Goal: Task Accomplishment & Management: Use online tool/utility

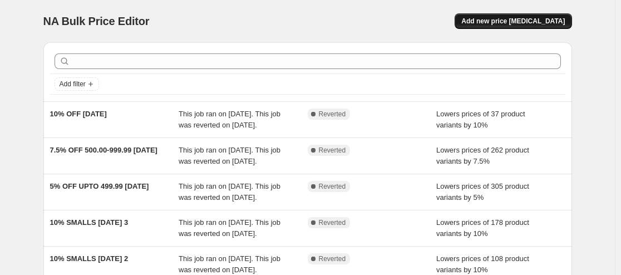
click at [518, 26] on button "Add new price change job" at bounding box center [512, 21] width 117 height 16
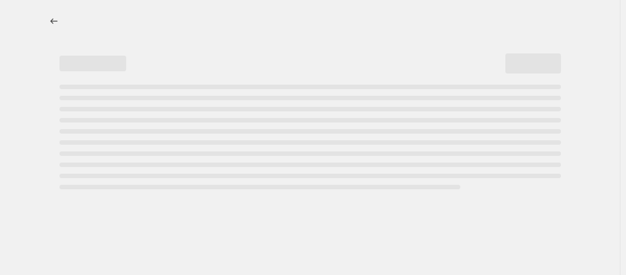
select select "percentage"
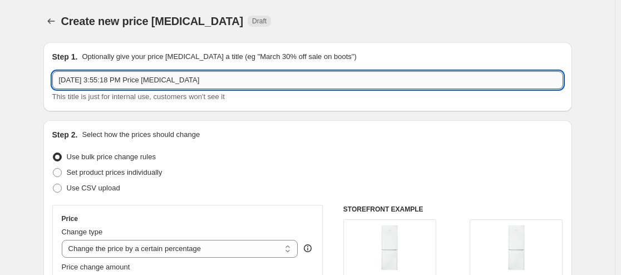
click at [343, 74] on input "Aug 16, 2025, 3:55:18 PM Price change job" at bounding box center [307, 80] width 511 height 18
type input "T2278V11 28/07-24/08"
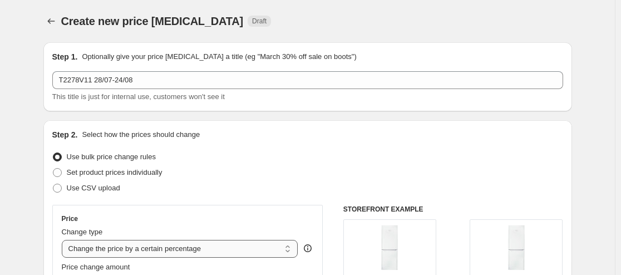
click at [229, 246] on select "Change the price to a certain amount Change the price by a certain amount Chang…" at bounding box center [180, 249] width 236 height 18
select select "to"
click at [64, 240] on select "Change the price to a certain amount Change the price by a certain amount Chang…" at bounding box center [180, 249] width 236 height 18
click at [363, 135] on div "Step 2. Select how the prices should change" at bounding box center [307, 134] width 511 height 11
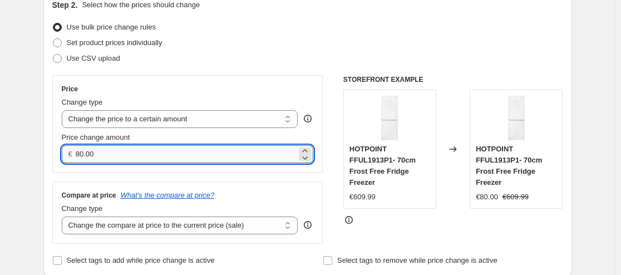
click at [136, 149] on input "80.00" at bounding box center [186, 154] width 221 height 18
click at [135, 150] on input "80.00" at bounding box center [186, 154] width 221 height 18
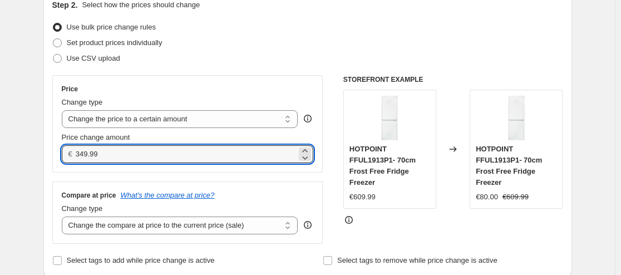
type input "349.99"
click at [359, 36] on div "Set product prices individually" at bounding box center [307, 43] width 511 height 16
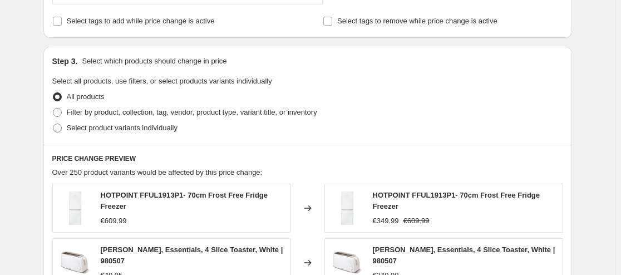
scroll to position [389, 0]
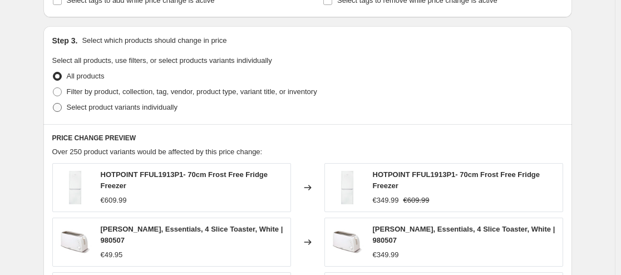
click at [62, 110] on span at bounding box center [57, 107] width 9 height 9
click at [53, 103] on input "Select product variants individually" at bounding box center [53, 103] width 1 height 1
radio input "true"
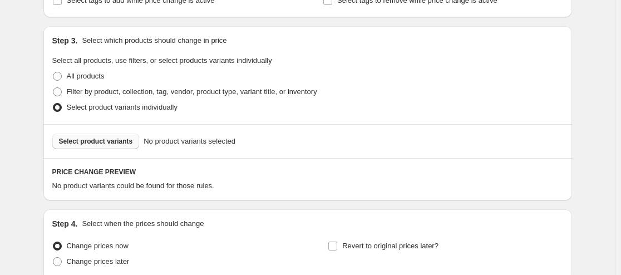
click at [129, 145] on span "Select product variants" at bounding box center [96, 141] width 74 height 9
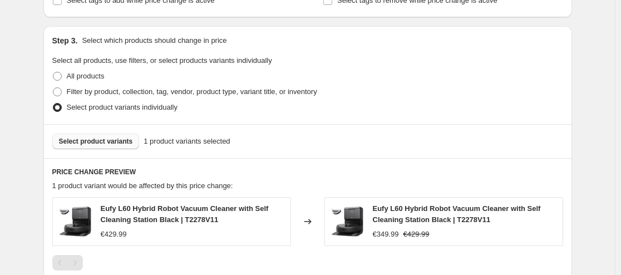
scroll to position [260, 0]
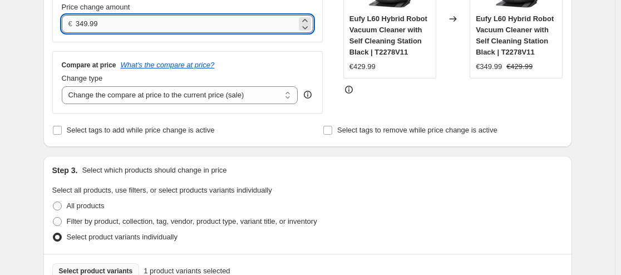
click at [131, 23] on input "349.99" at bounding box center [186, 24] width 221 height 18
type input "349.00"
click at [388, 188] on fieldset "Select all products, use filters, or select products variants individually All …" at bounding box center [307, 215] width 511 height 60
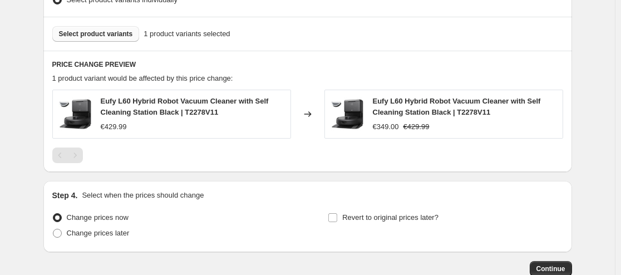
scroll to position [519, 0]
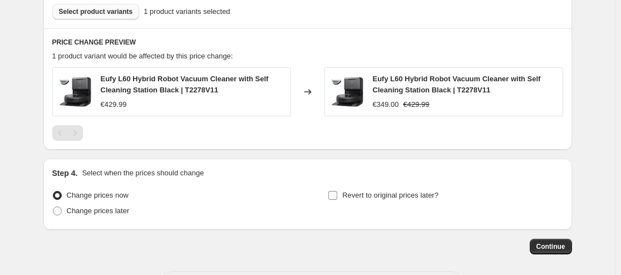
click at [335, 197] on input "Revert to original prices later?" at bounding box center [332, 195] width 9 height 9
checkbox input "true"
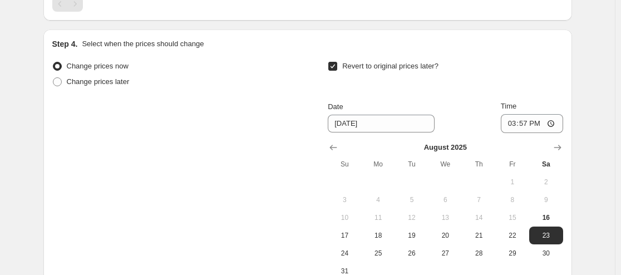
scroll to position [775, 0]
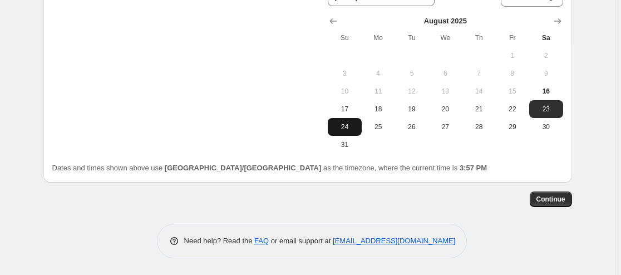
click at [356, 120] on button "24" at bounding box center [344, 127] width 33 height 18
type input "8/24/2025"
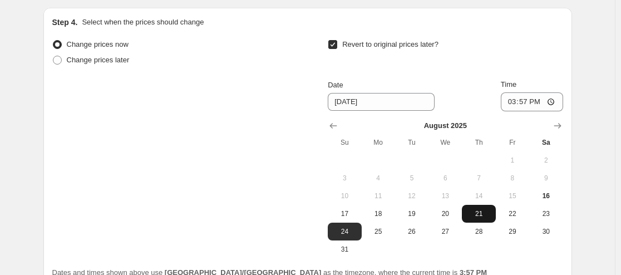
scroll to position [645, 0]
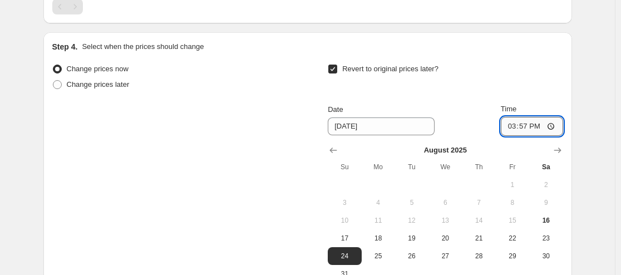
click at [534, 127] on input "15:57" at bounding box center [531, 126] width 62 height 19
type input "23:59"
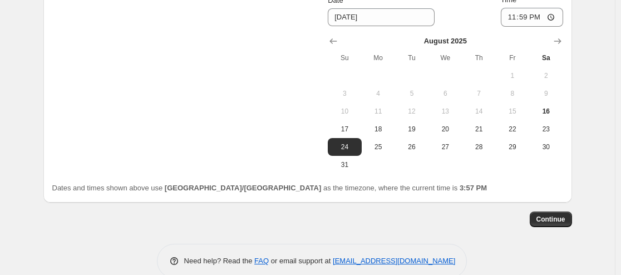
scroll to position [775, 0]
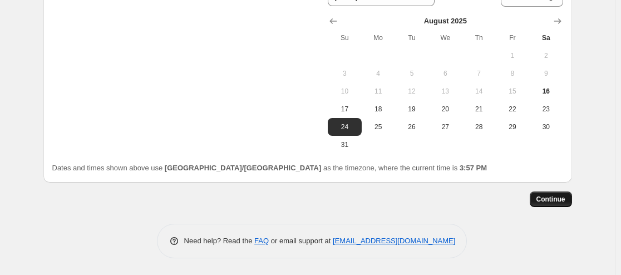
click at [559, 201] on span "Continue" at bounding box center [550, 199] width 29 height 9
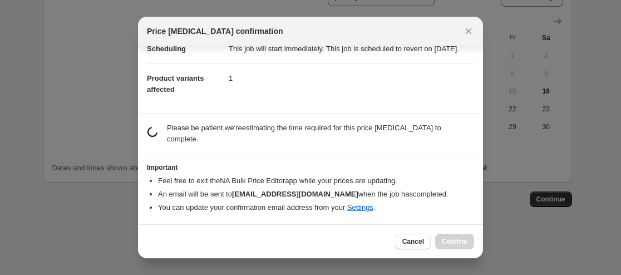
scroll to position [102, 0]
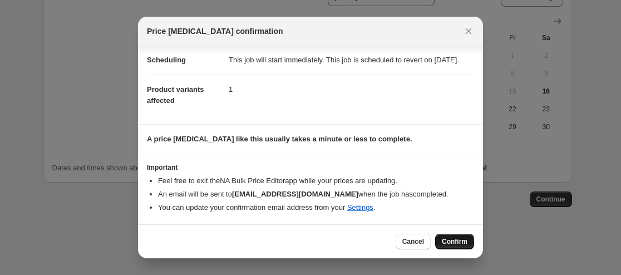
click at [454, 239] on span "Confirm" at bounding box center [455, 241] width 26 height 9
